Goal: Task Accomplishment & Management: Use online tool/utility

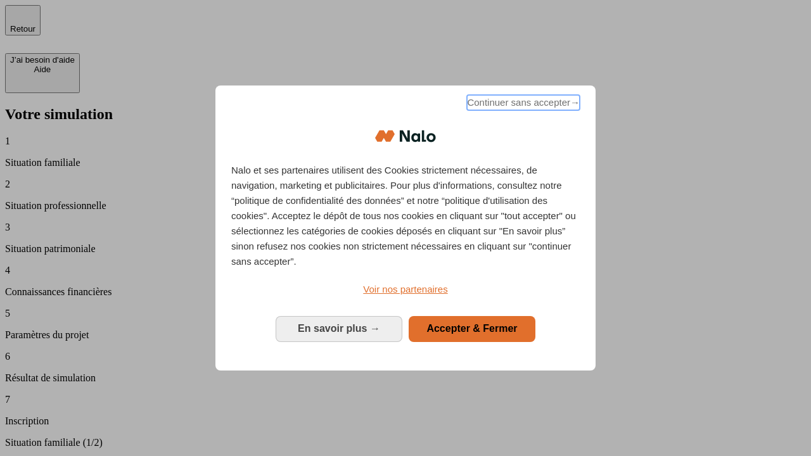
click at [522, 105] on span "Continuer sans accepter →" at bounding box center [523, 102] width 113 height 15
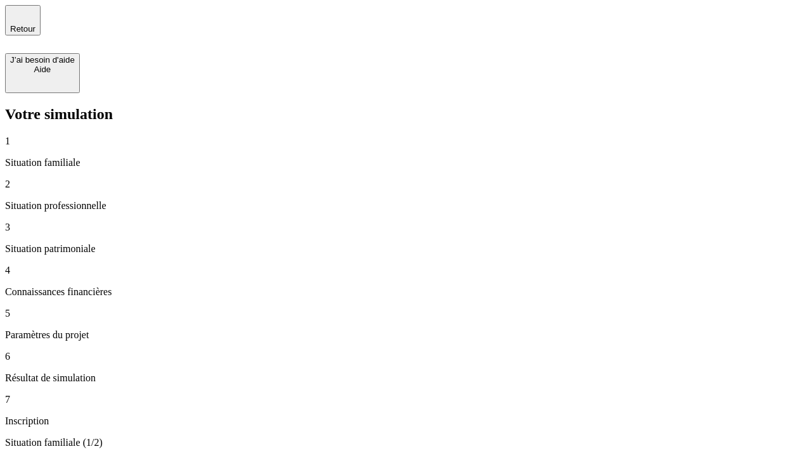
type input "70 000"
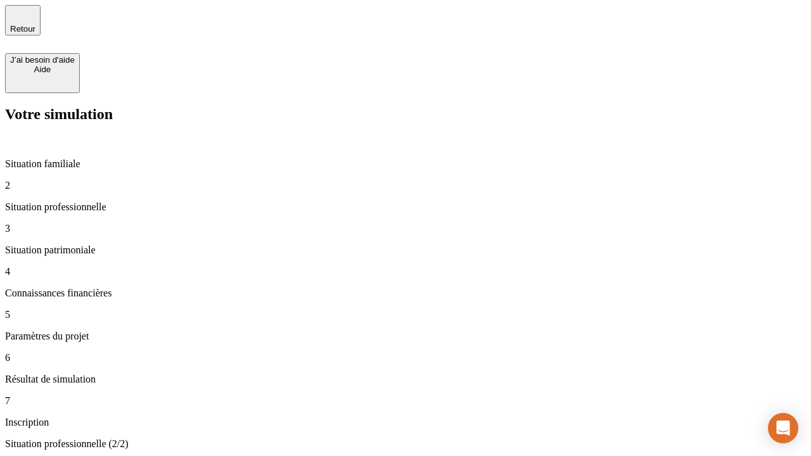
type input "1 000"
